Goal: Information Seeking & Learning: Get advice/opinions

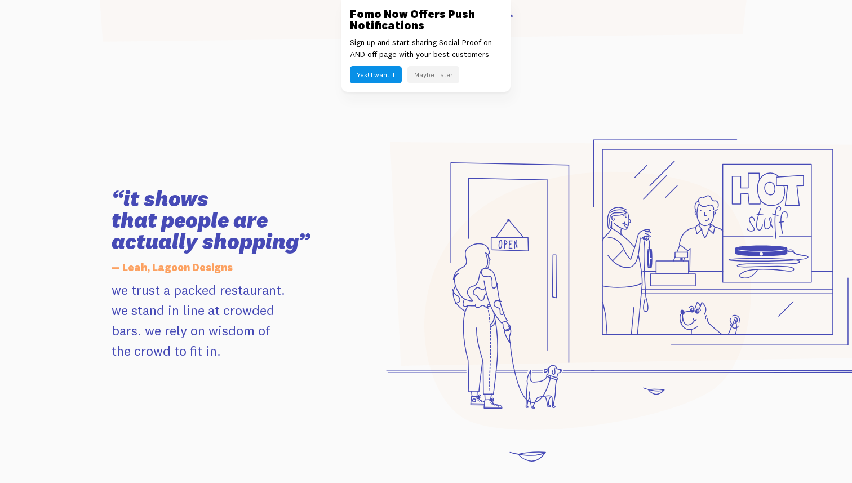
scroll to position [1145, 0]
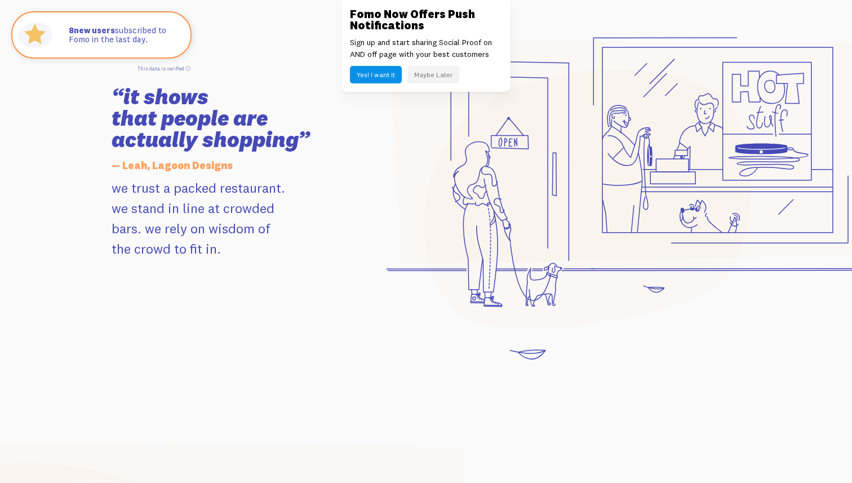
click at [436, 77] on button "Maybe Later" at bounding box center [434, 74] width 52 height 17
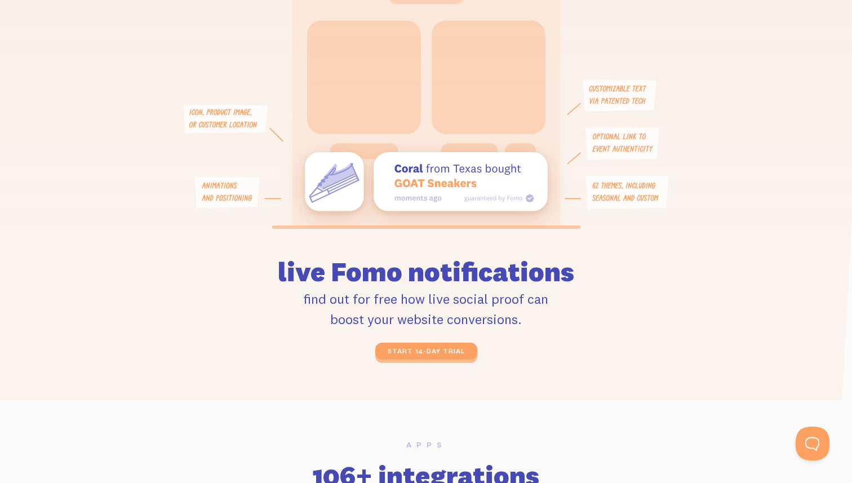
scroll to position [2632, 0]
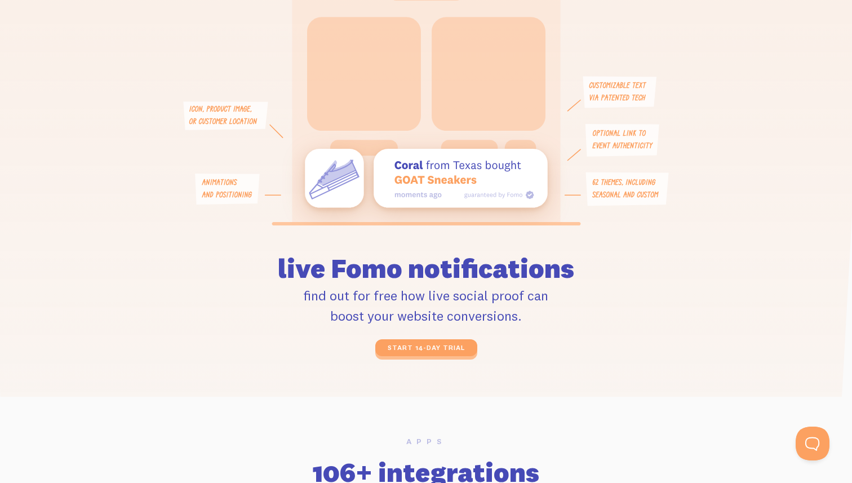
click at [825, 437] on button "Open Beacon popover" at bounding box center [813, 444] width 34 height 34
click at [817, 442] on button "Open Beacon popover" at bounding box center [813, 444] width 34 height 34
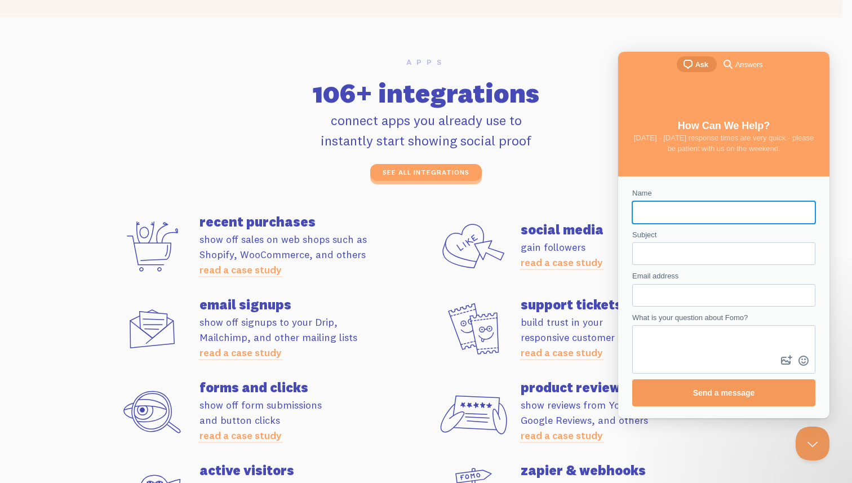
scroll to position [0, 0]
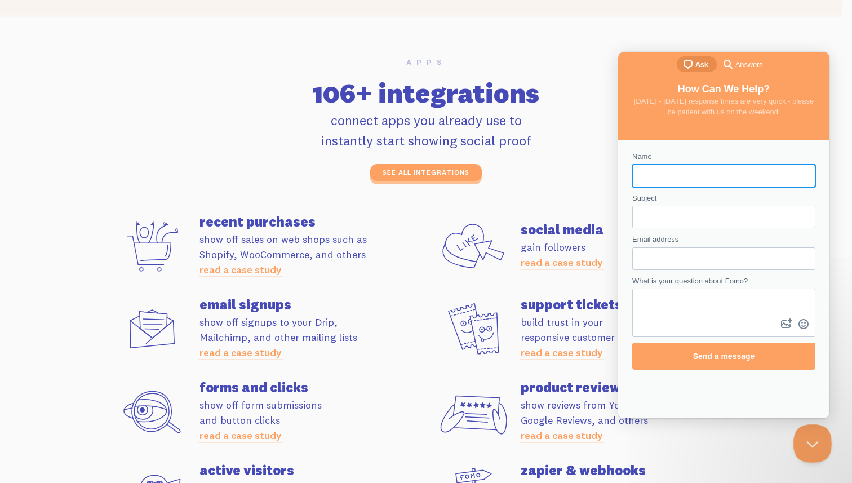
click at [807, 440] on button "Close Beacon popover" at bounding box center [811, 441] width 34 height 34
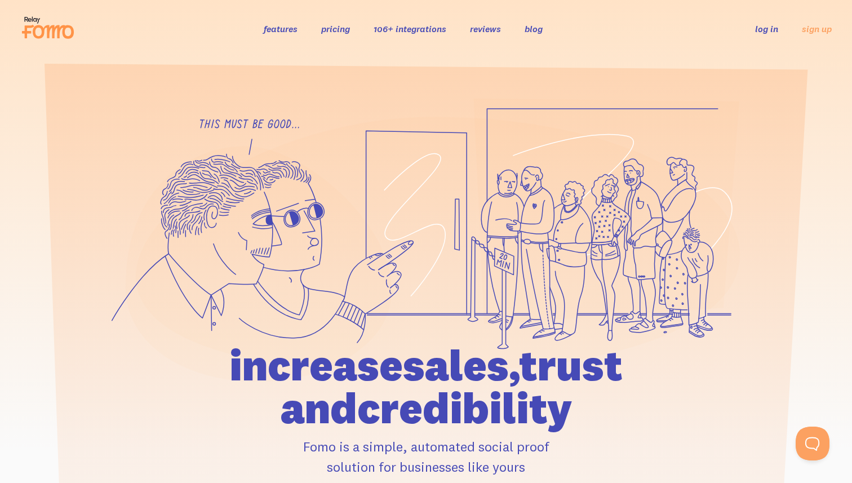
click at [488, 28] on link "reviews" at bounding box center [485, 28] width 31 height 11
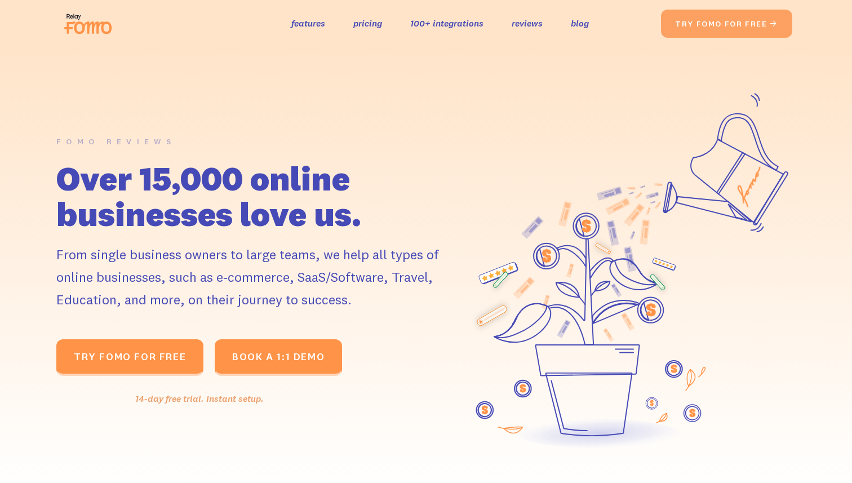
scroll to position [625, 0]
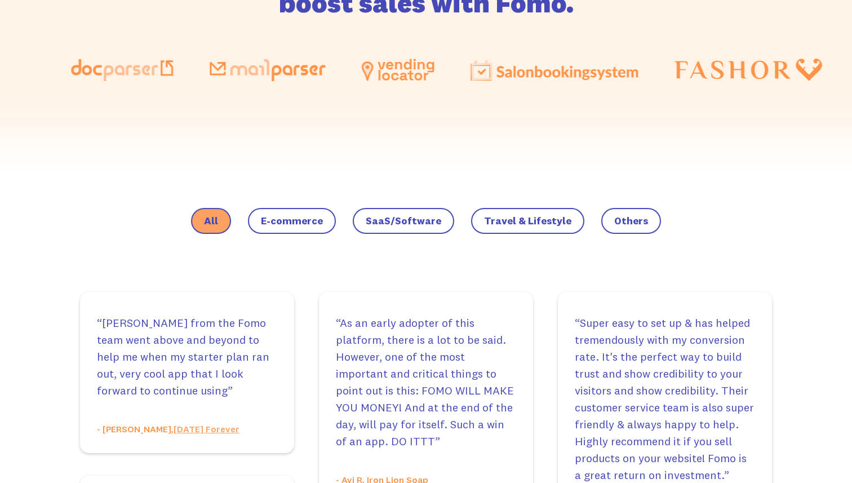
click at [409, 215] on span "SaaS/Software" at bounding box center [404, 220] width 76 height 11
click at [0, 0] on input "SaaS/Software" at bounding box center [0, 0] width 0 height 0
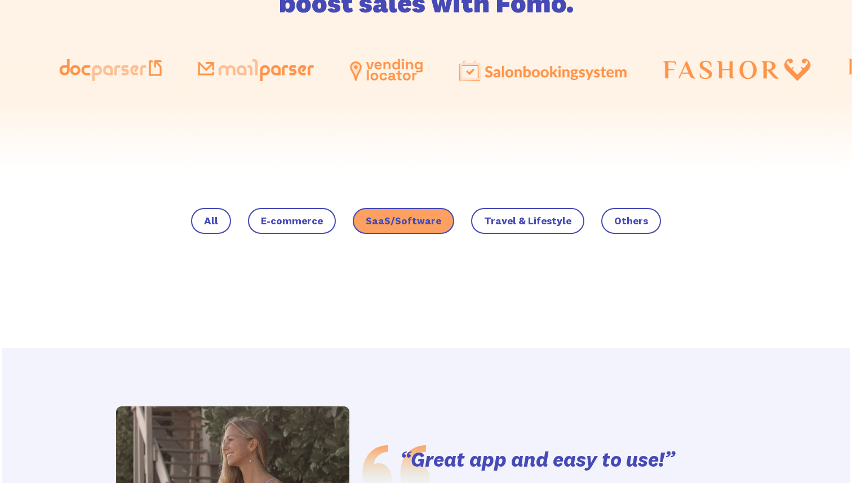
click at [499, 215] on span "Travel & Lifestyle" at bounding box center [527, 220] width 87 height 11
click at [0, 0] on input "Travel & Lifestyle" at bounding box center [0, 0] width 0 height 0
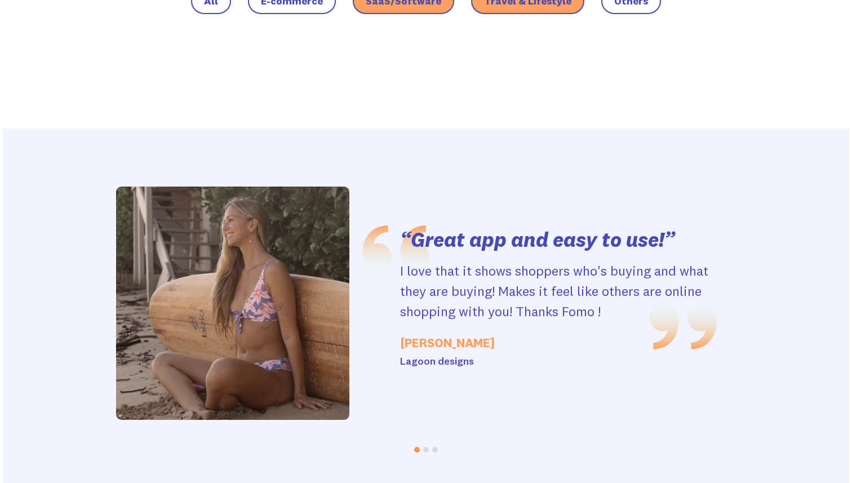
scroll to position [1077, 0]
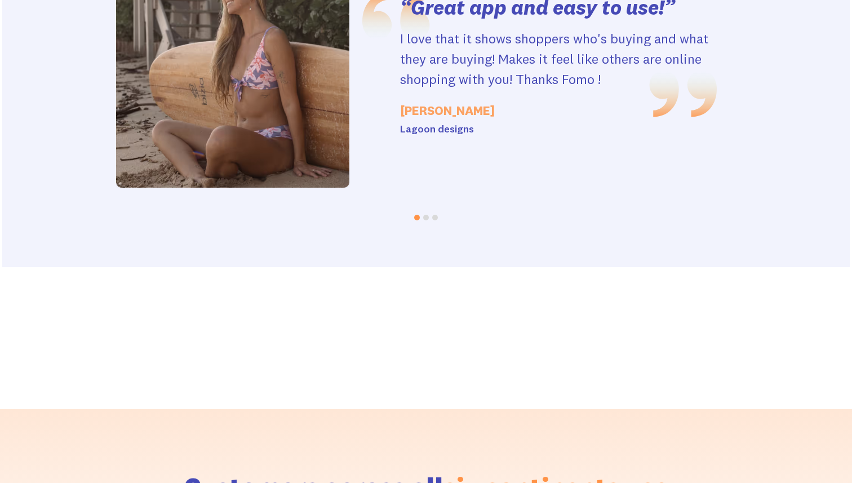
click at [427, 222] on li at bounding box center [426, 217] width 9 height 10
